Goal: Transaction & Acquisition: Subscribe to service/newsletter

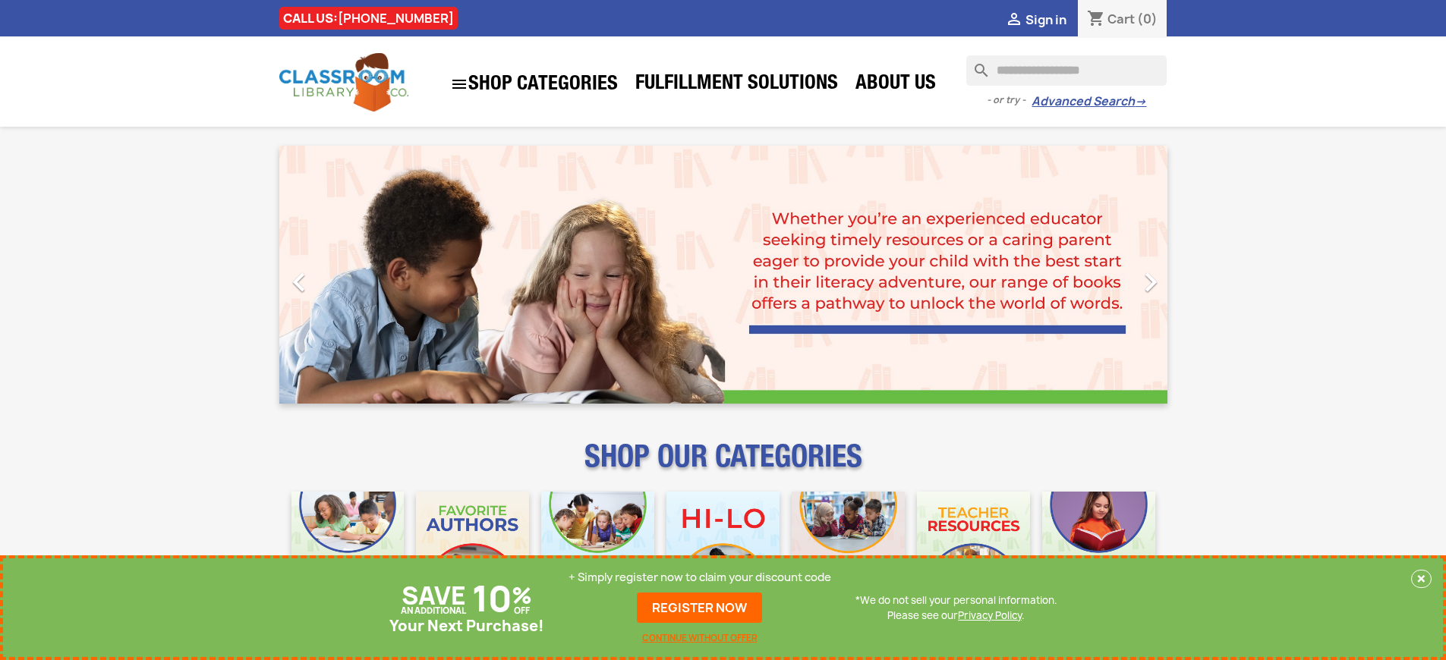
click at [700, 577] on p "+ Simply register now to claim your discount code" at bounding box center [699, 577] width 263 height 15
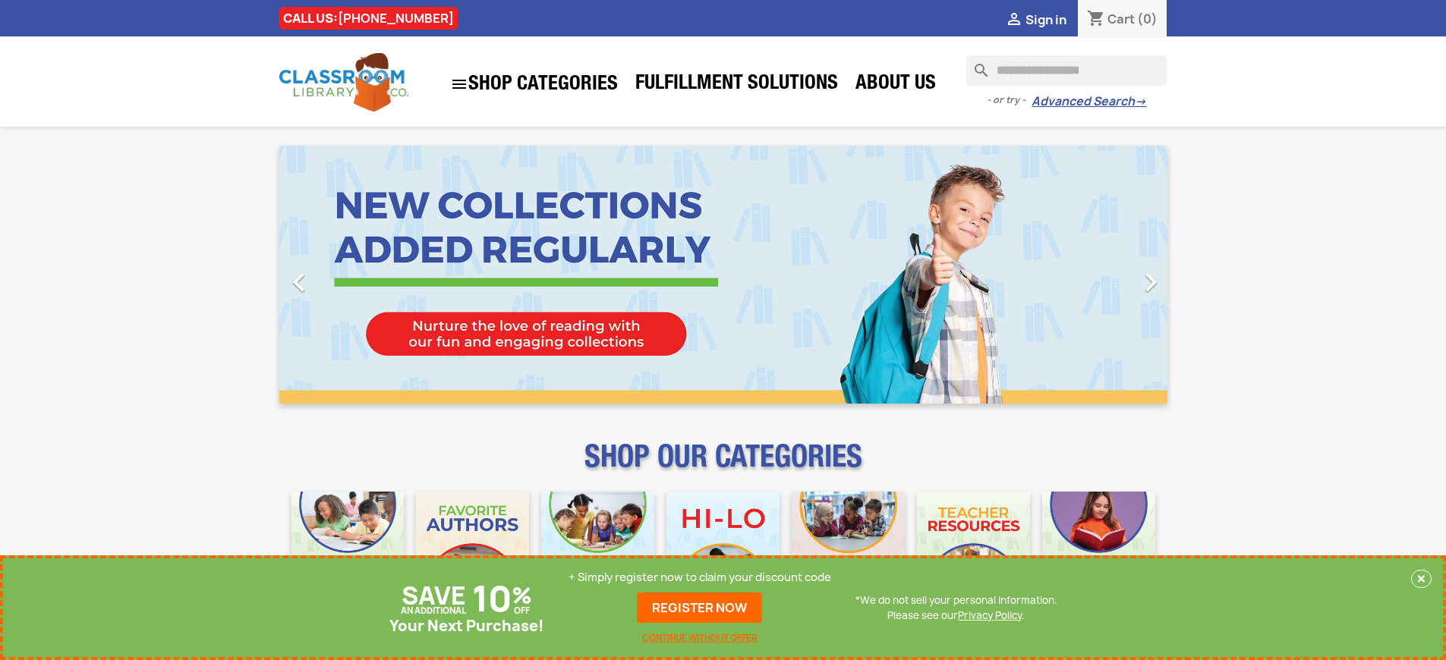
click at [700, 577] on p "+ Simply register now to claim your discount code" at bounding box center [699, 577] width 263 height 15
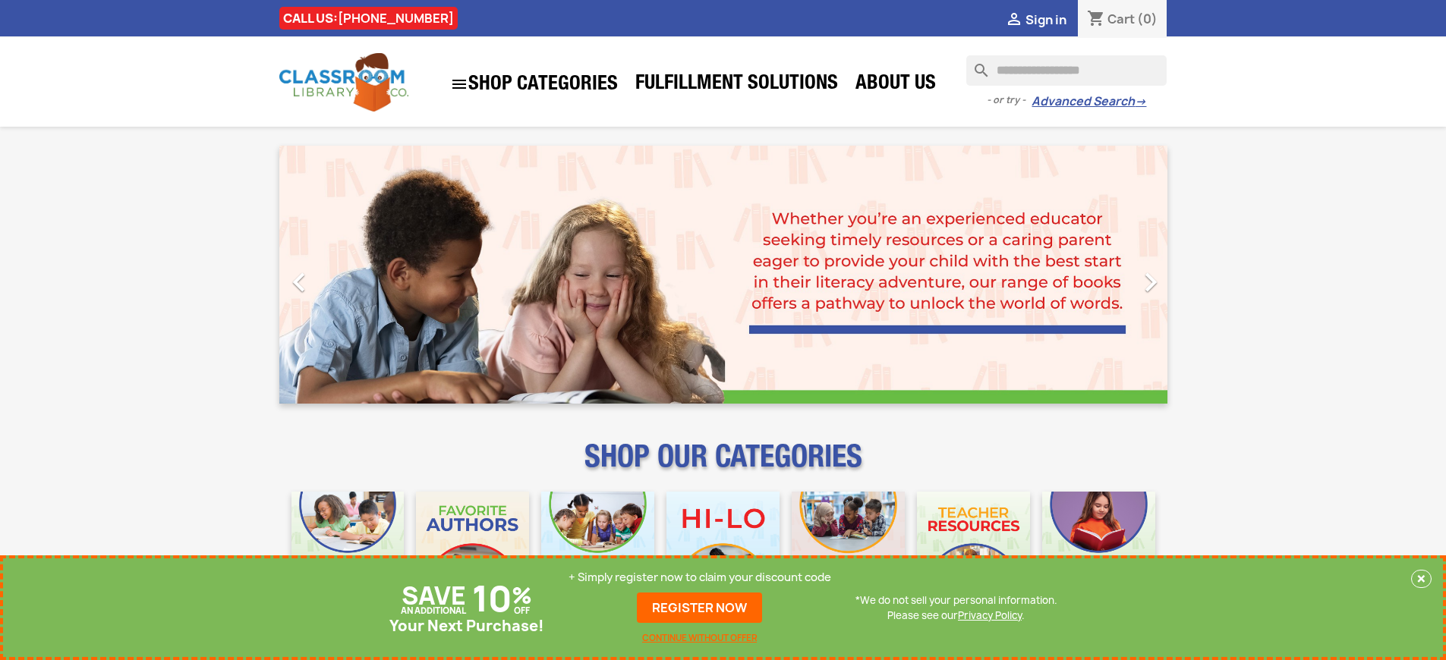
click at [700, 577] on p "+ Simply register now to claim your discount code" at bounding box center [699, 577] width 263 height 15
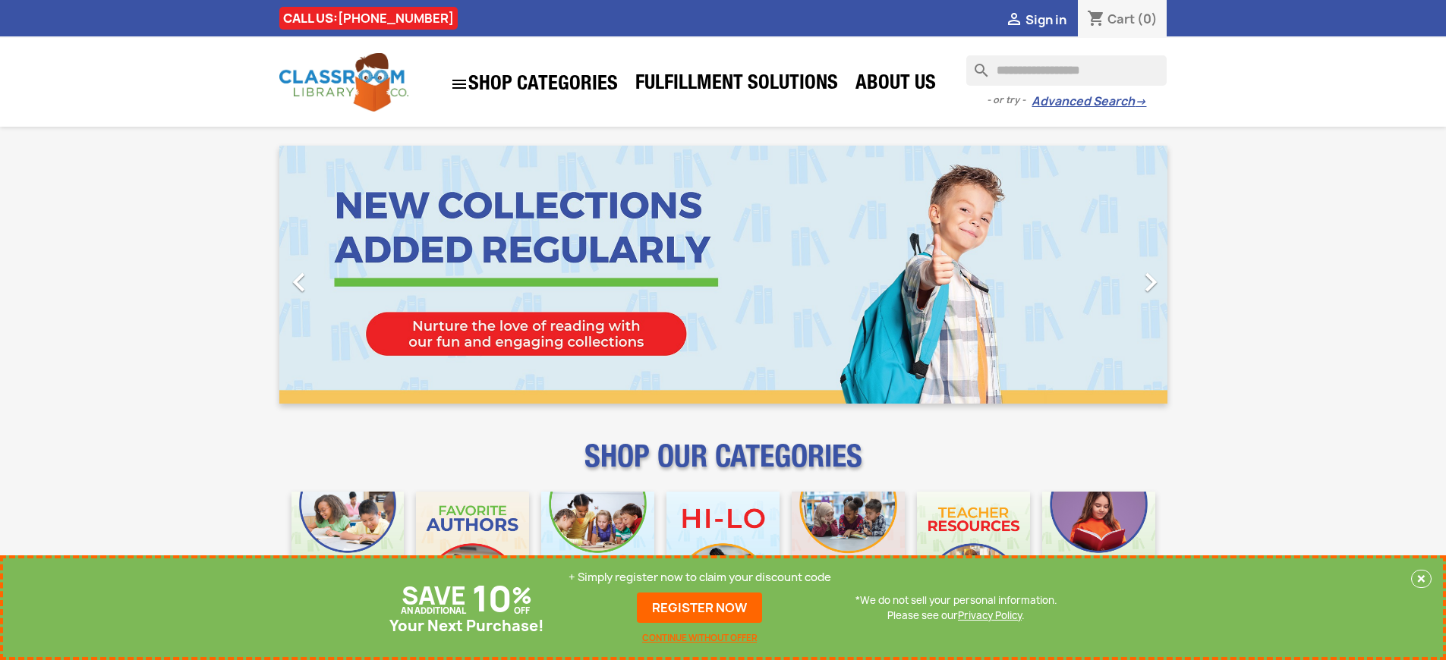
click at [700, 577] on p "+ Simply register now to claim your discount code" at bounding box center [699, 577] width 263 height 15
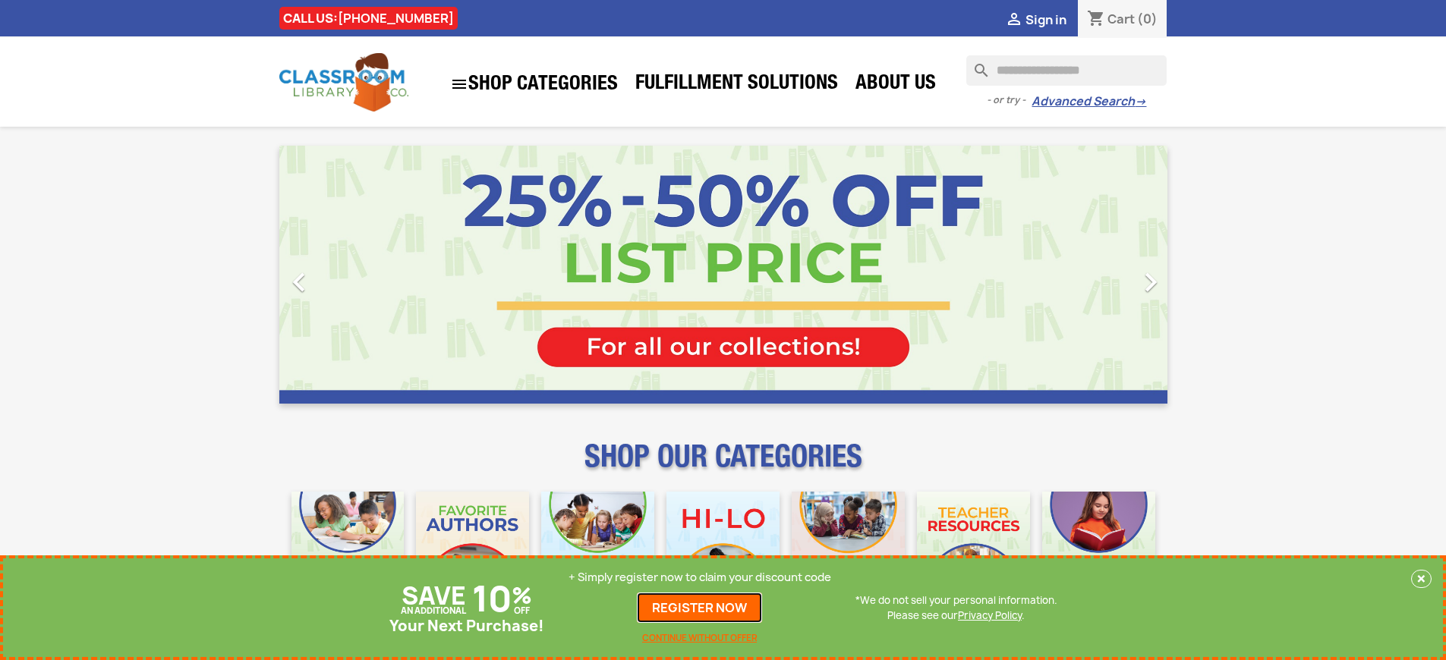
click at [700, 608] on link "REGISTER NOW" at bounding box center [699, 608] width 125 height 30
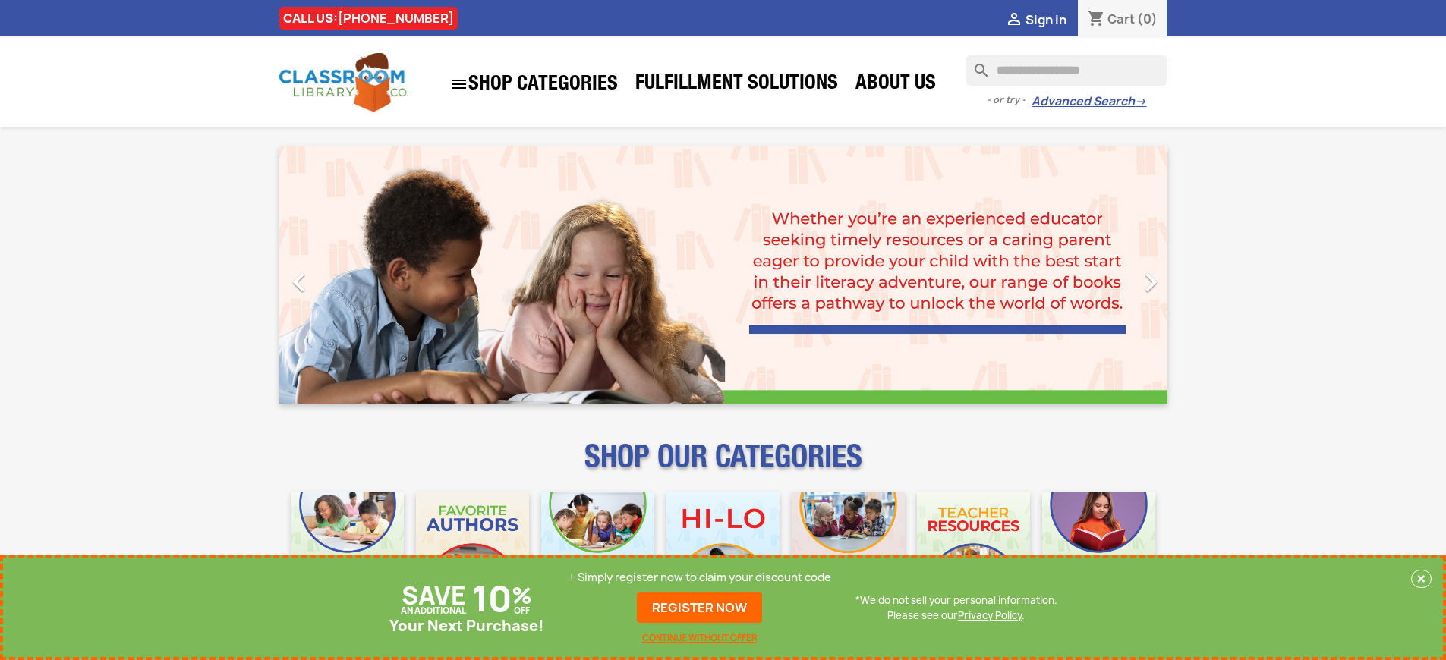
click at [700, 577] on p "+ Simply register now to claim your discount code" at bounding box center [699, 577] width 263 height 15
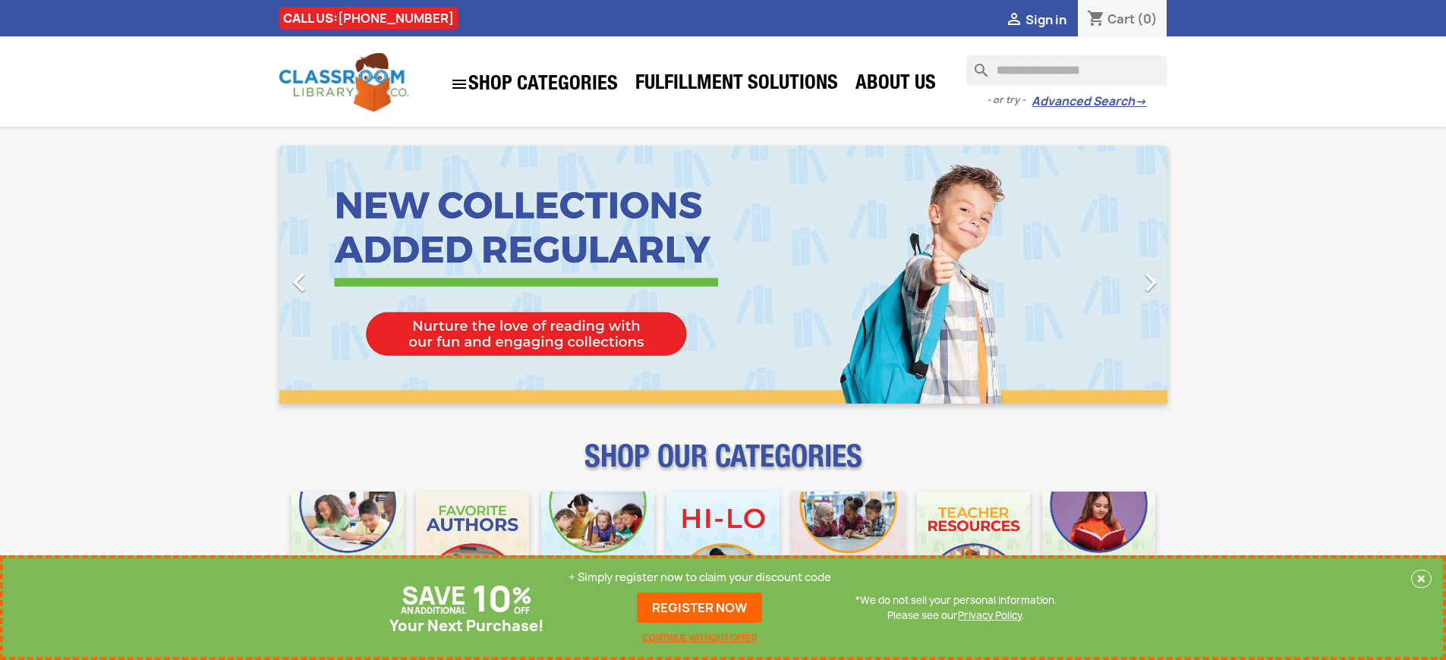
click at [700, 577] on p "+ Simply register now to claim your discount code" at bounding box center [699, 577] width 263 height 15
click at [700, 608] on link "REGISTER NOW" at bounding box center [699, 608] width 125 height 30
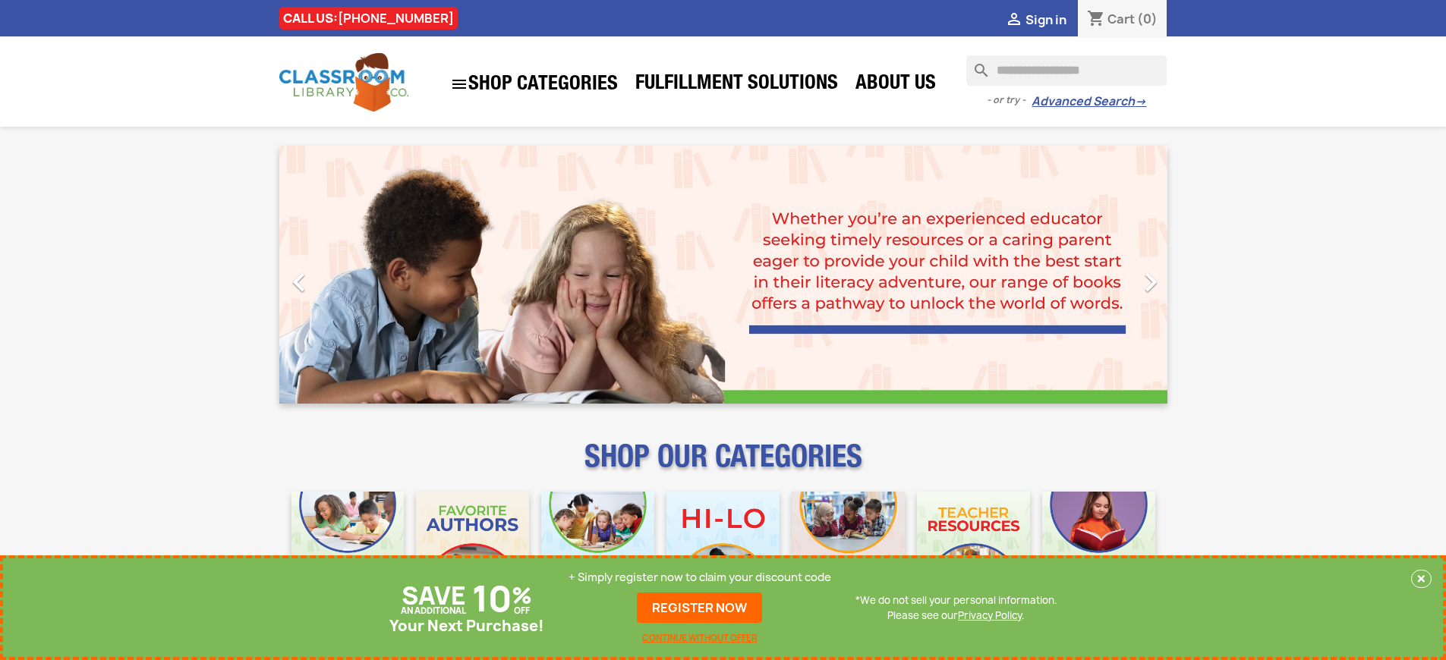
click at [700, 577] on p "+ Simply register now to claim your discount code" at bounding box center [699, 577] width 263 height 15
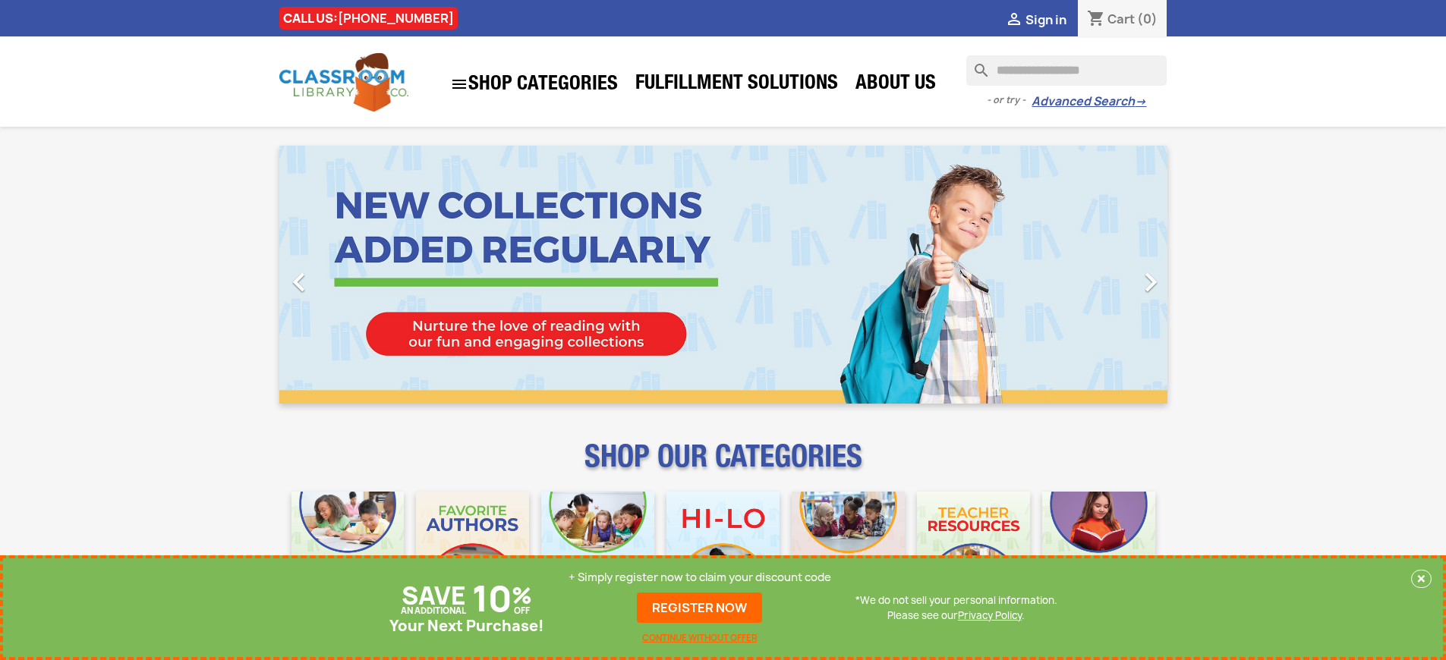
click at [700, 577] on p "+ Simply register now to claim your discount code" at bounding box center [699, 577] width 263 height 15
click at [700, 608] on link "REGISTER NOW" at bounding box center [699, 608] width 125 height 30
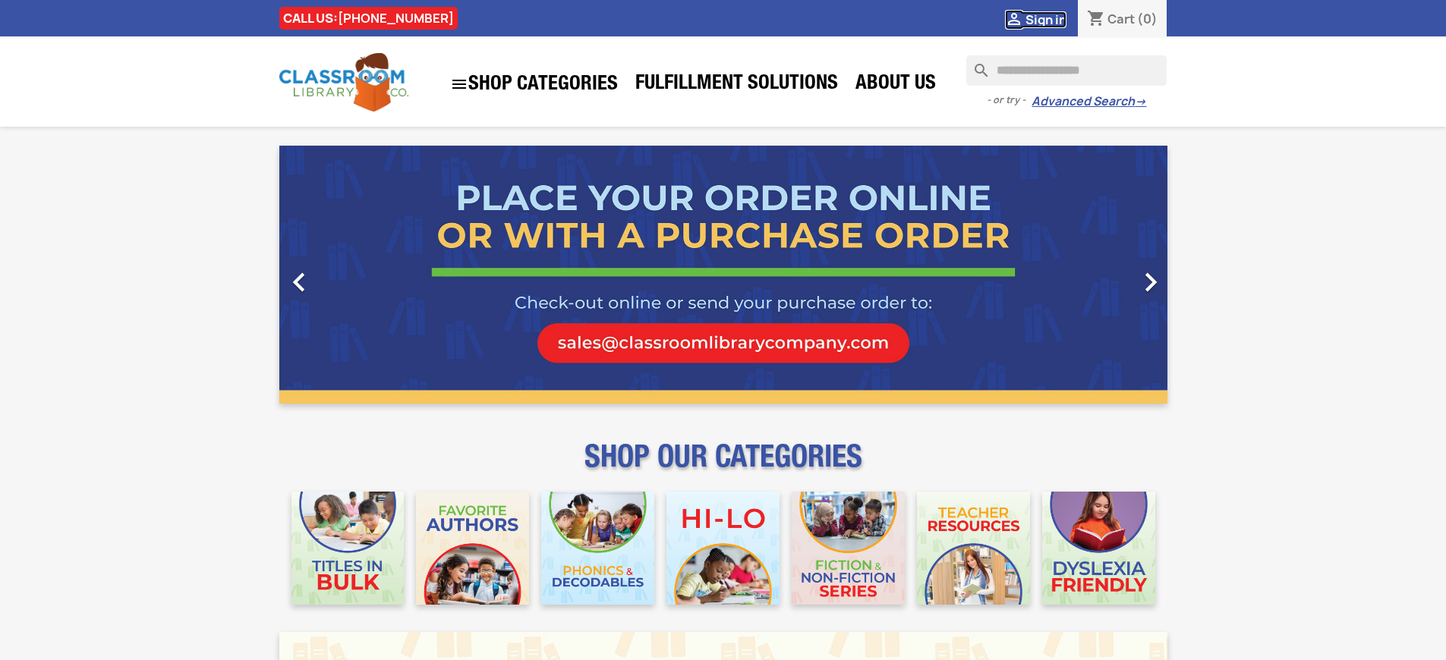
click at [1045, 19] on span "Sign in" at bounding box center [1045, 19] width 41 height 17
